Goal: Communication & Community: Answer question/provide support

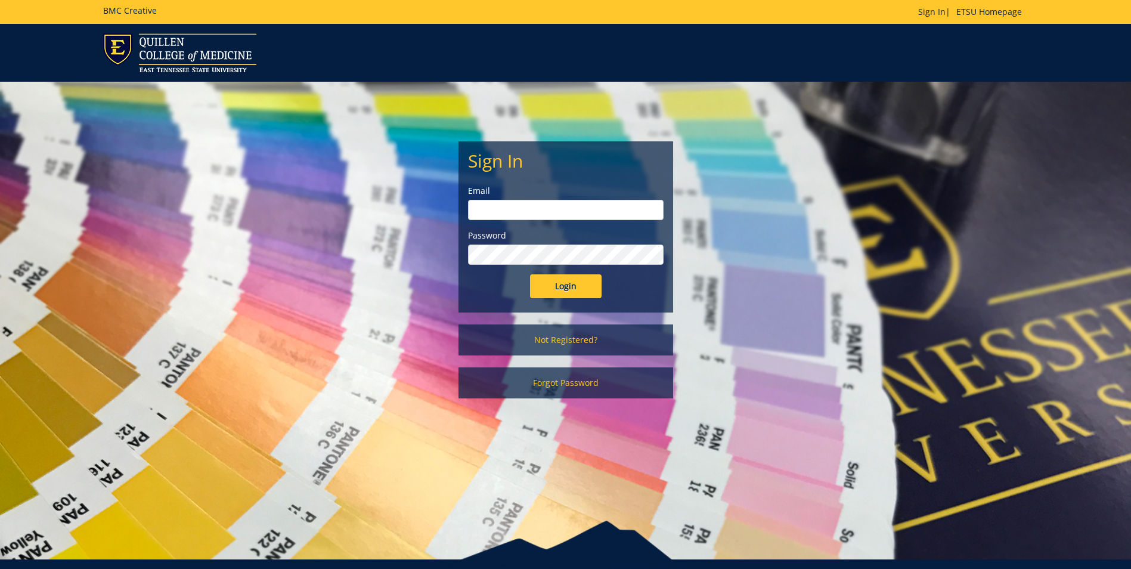
click at [577, 203] on input "email" at bounding box center [566, 210] width 196 height 20
type input "wisley@etsu.edu"
click at [530, 274] on input "Login" at bounding box center [566, 286] width 72 height 24
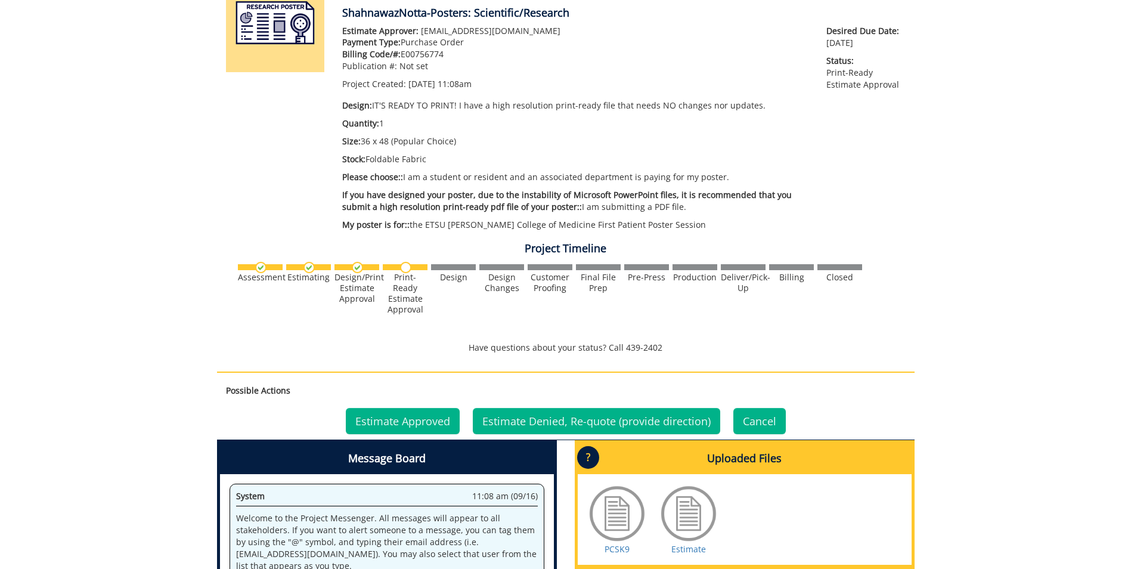
scroll to position [358, 0]
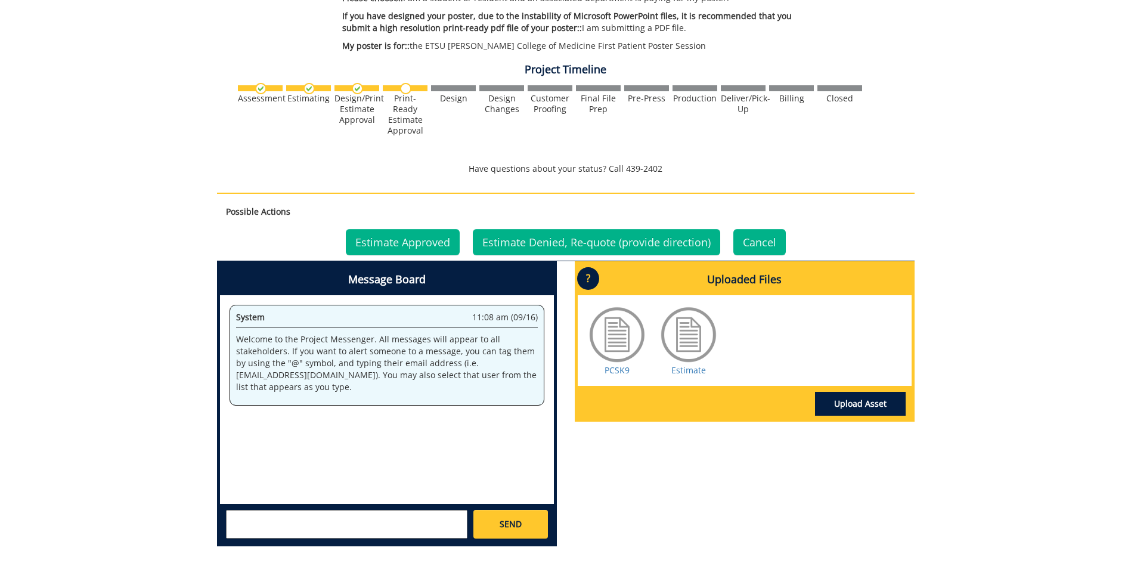
click at [695, 346] on div at bounding box center [689, 335] width 60 height 60
click at [691, 373] on link "Estimate" at bounding box center [689, 369] width 35 height 11
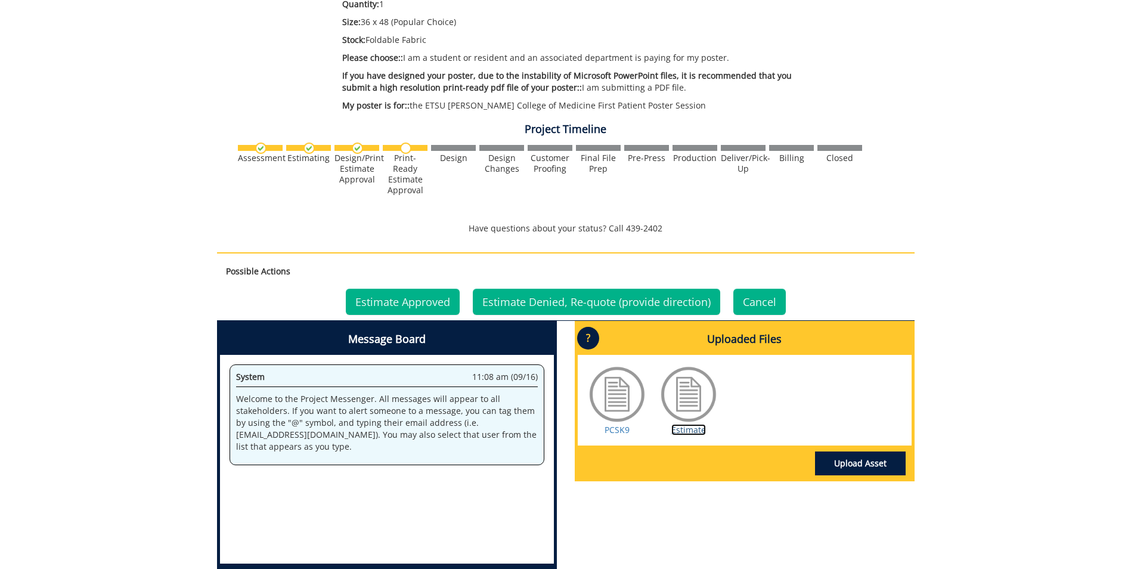
scroll to position [417, 0]
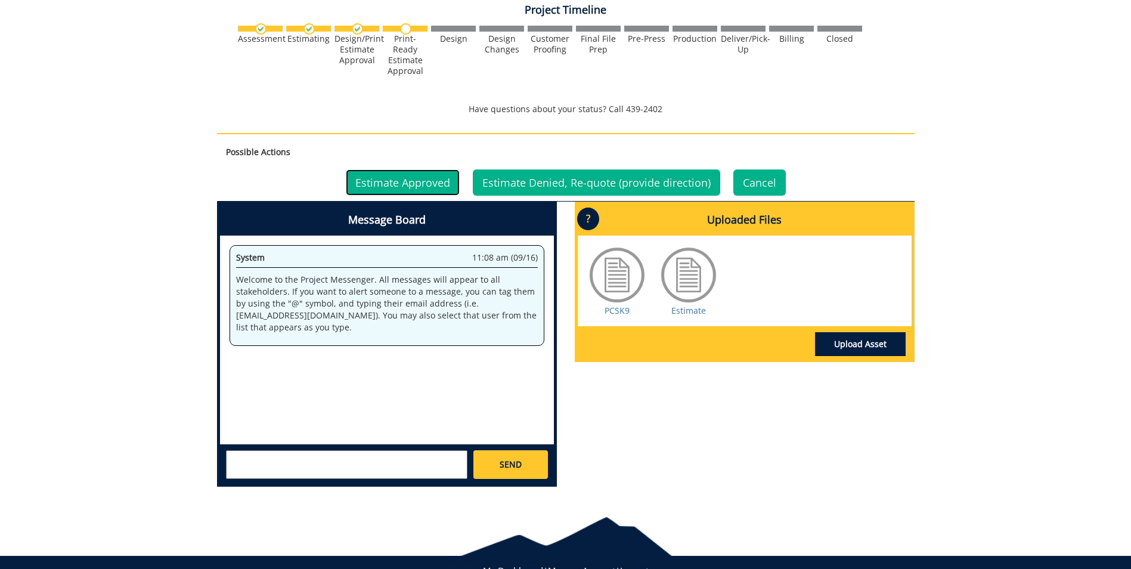
click at [413, 182] on link "Estimate Approved" at bounding box center [403, 182] width 114 height 26
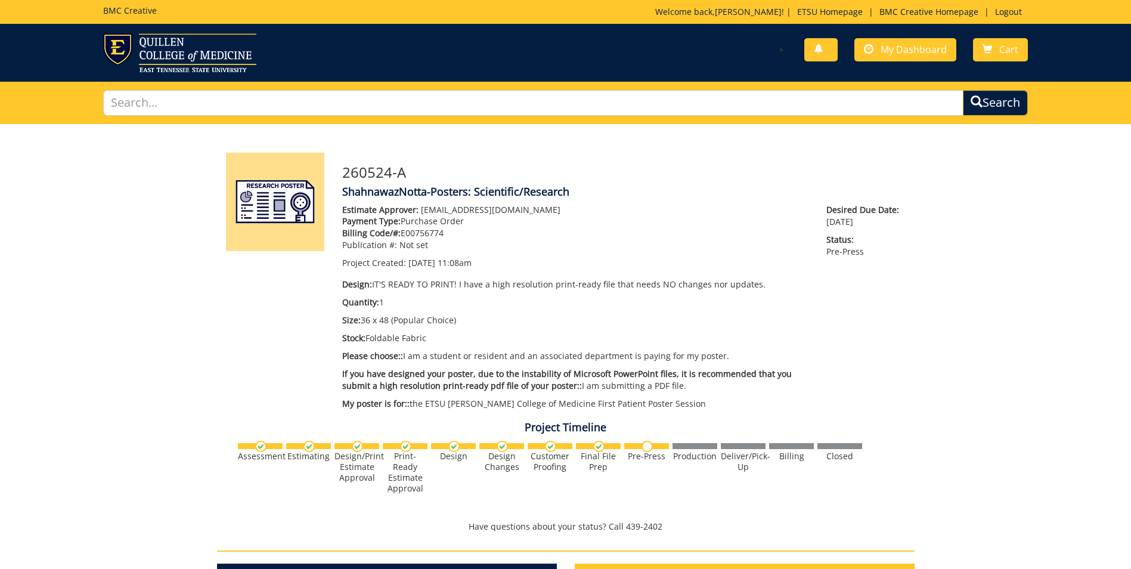
scroll to position [298, 0]
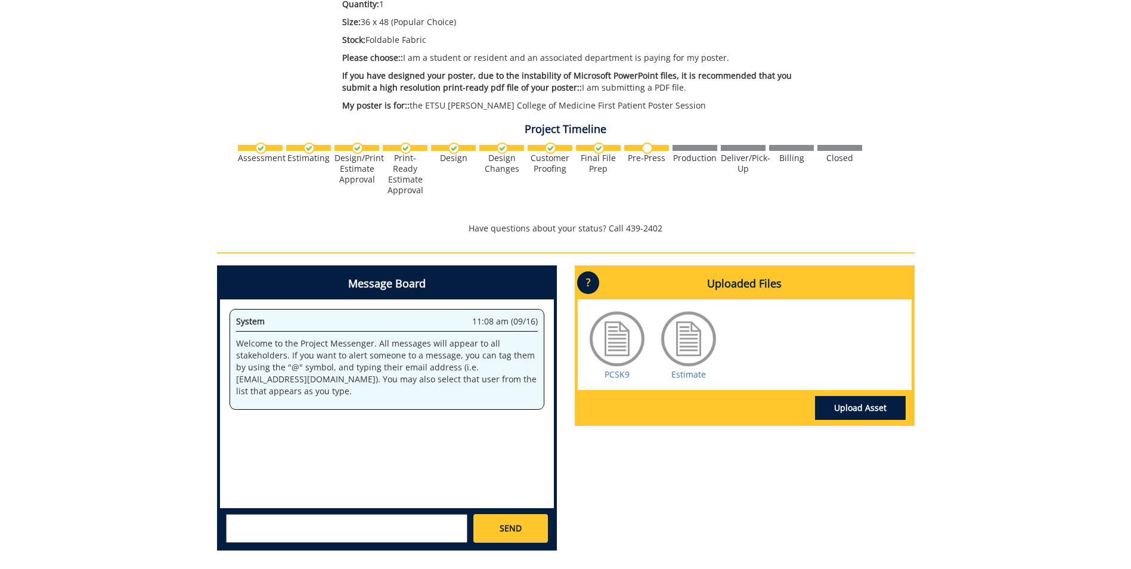
click at [311, 528] on textarea at bounding box center [347, 528] width 242 height 29
click at [380, 528] on textarea "Please use - 20-60410-100000-100-74" at bounding box center [347, 528] width 242 height 29
click at [269, 519] on textarea "Please use - 20-60410-100000-100-75450-200-520-999-999-999-99" at bounding box center [347, 528] width 242 height 29
click at [227, 519] on textarea "Please bill to the following GL String - 20-60410-100000-100-75450-200-520-999-…" at bounding box center [347, 528] width 242 height 29
type textarea "Please bill to the following GL String - 20-60410-100000-100-75450-200-520-999-…"
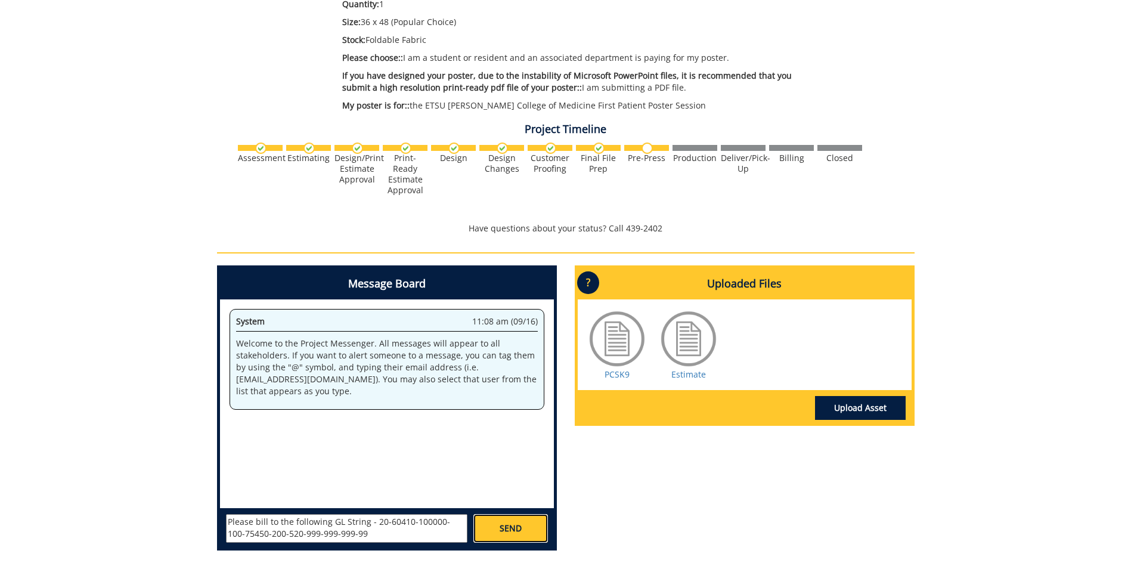
click at [514, 528] on span "SEND" at bounding box center [511, 528] width 22 height 12
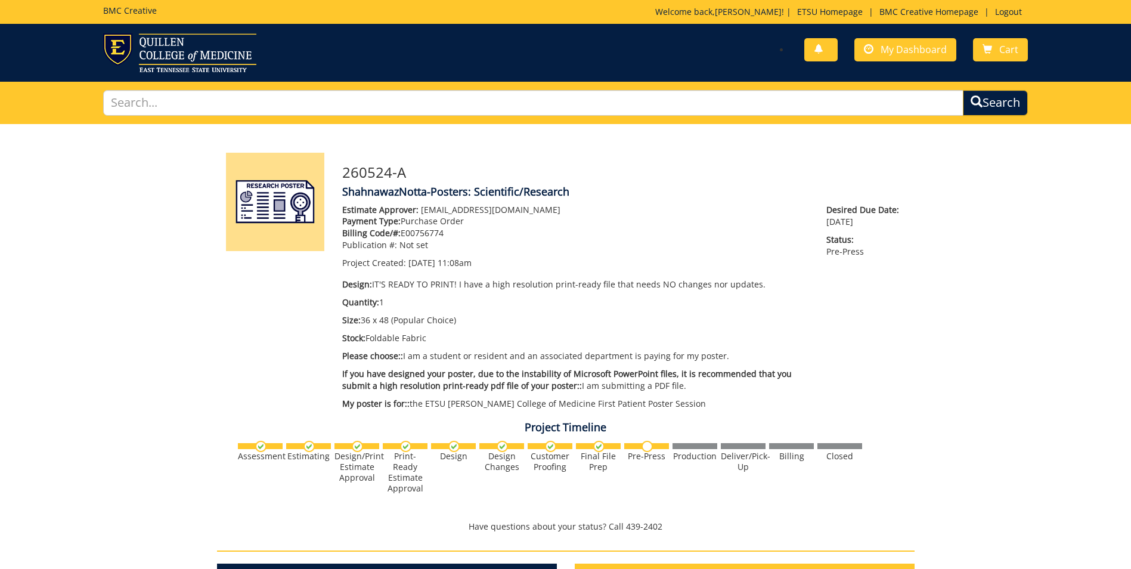
scroll to position [1095, 0]
click at [902, 49] on span "My Dashboard" at bounding box center [914, 49] width 66 height 13
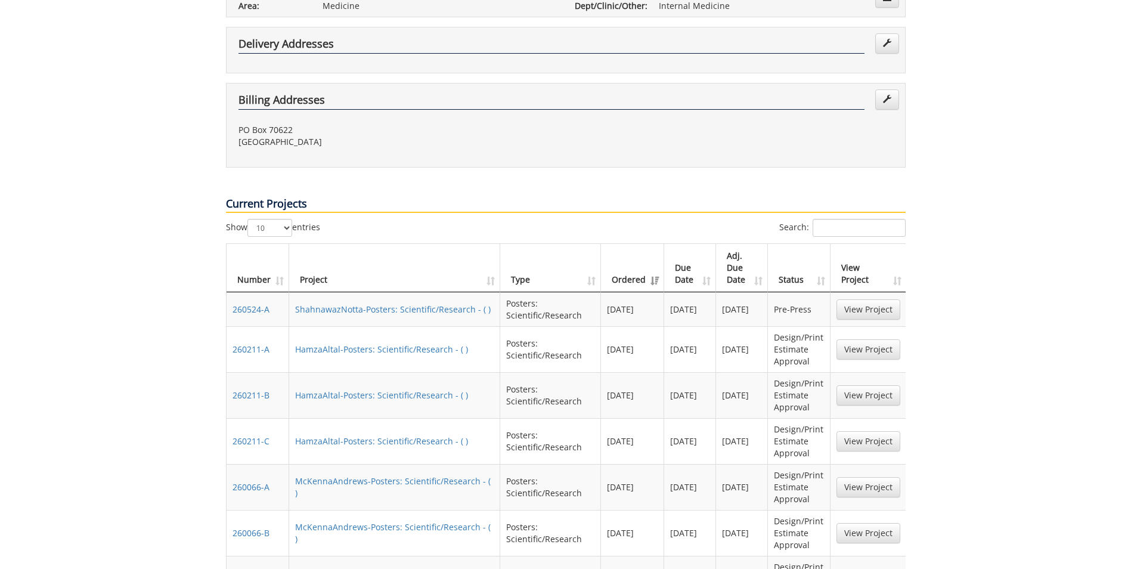
scroll to position [358, 0]
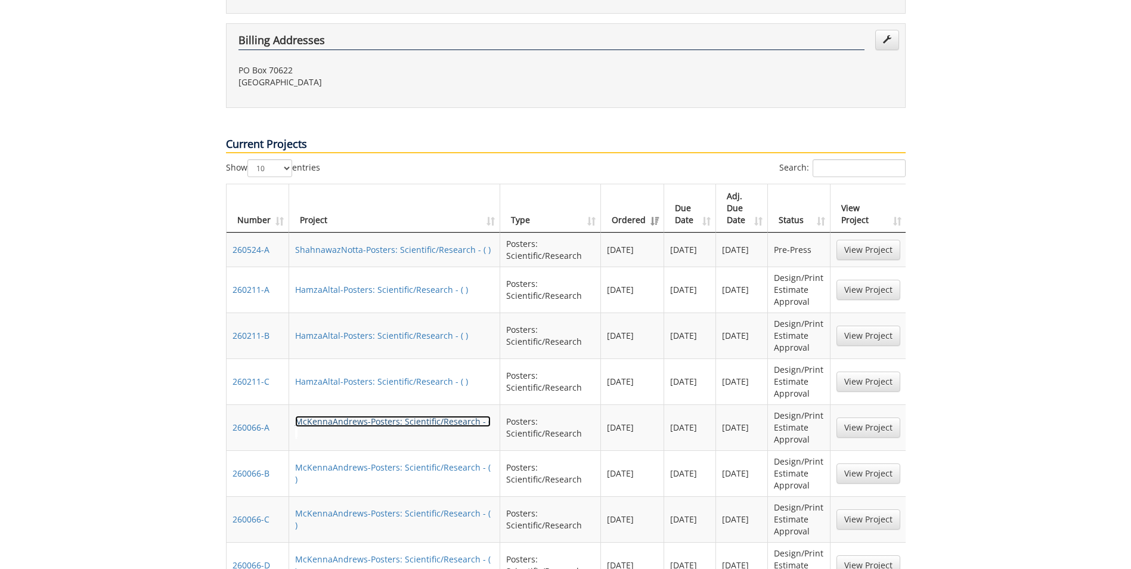
click at [426, 416] on link "McKennaAndrews-Posters: Scientific/Research - ( )" at bounding box center [393, 427] width 196 height 23
